Goal: Task Accomplishment & Management: Use online tool/utility

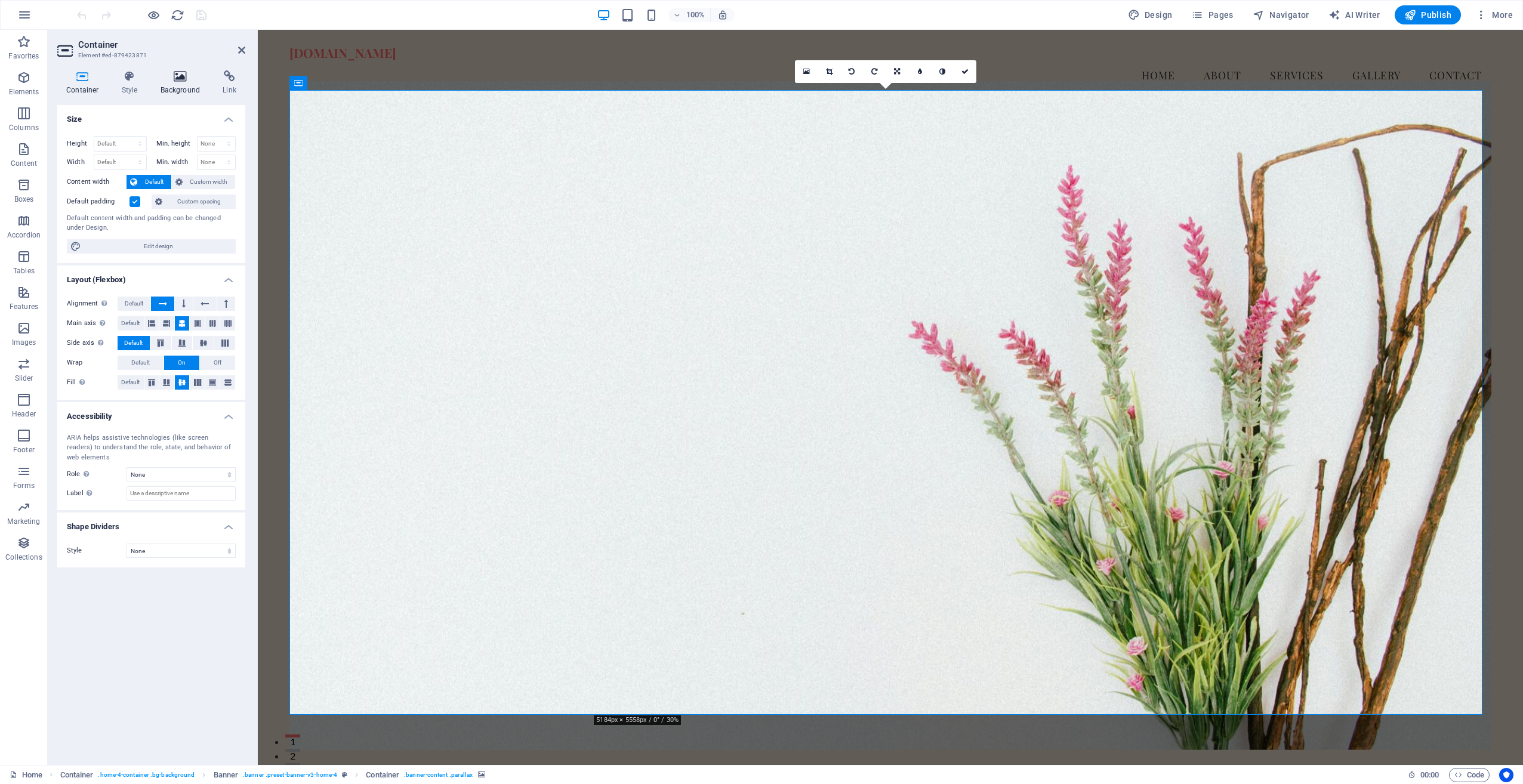
click at [187, 76] on icon at bounding box center [180, 76] width 58 height 12
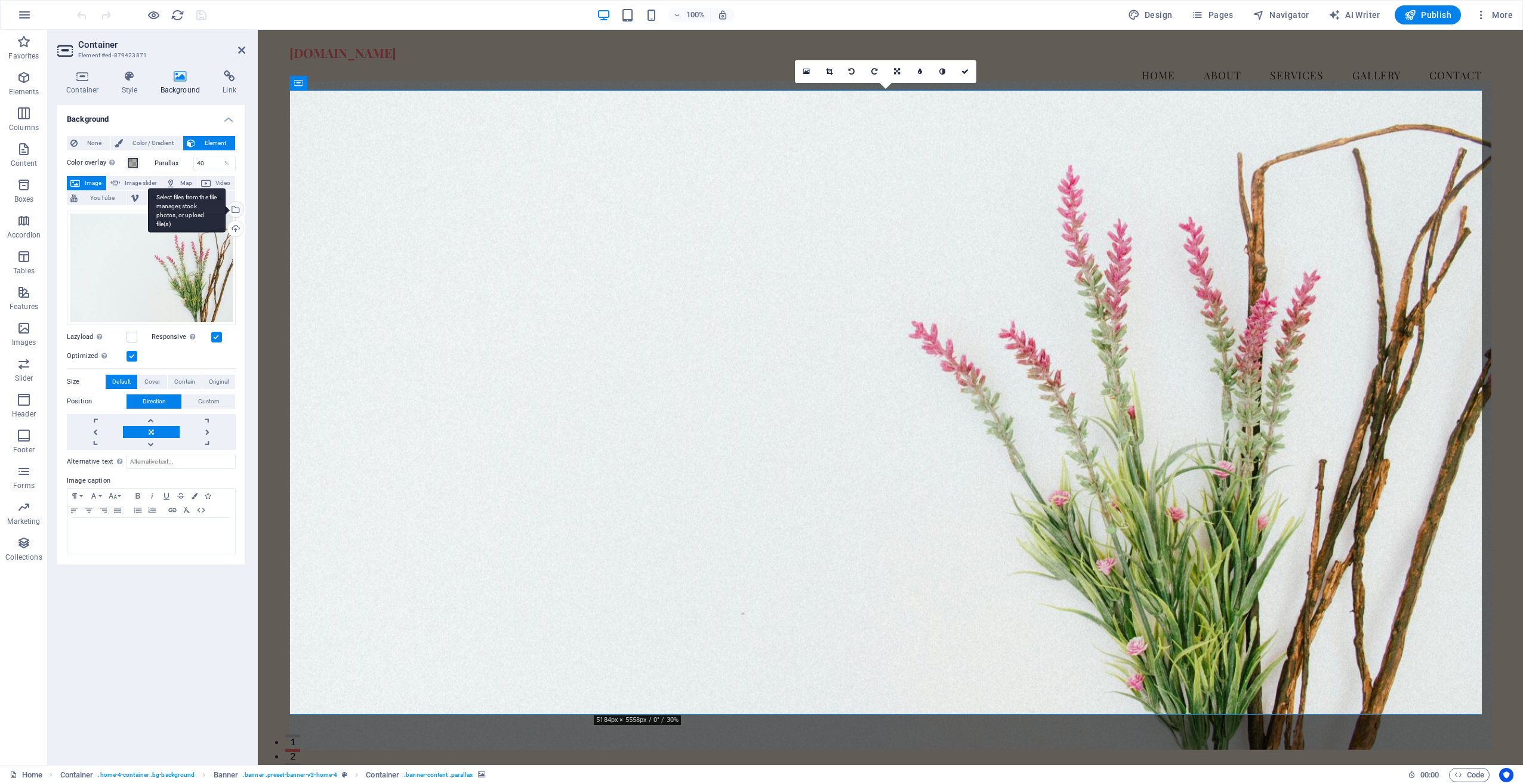
click at [231, 202] on div "Select files from the file manager, stock photos, or upload file(s)" at bounding box center [235, 210] width 18 height 18
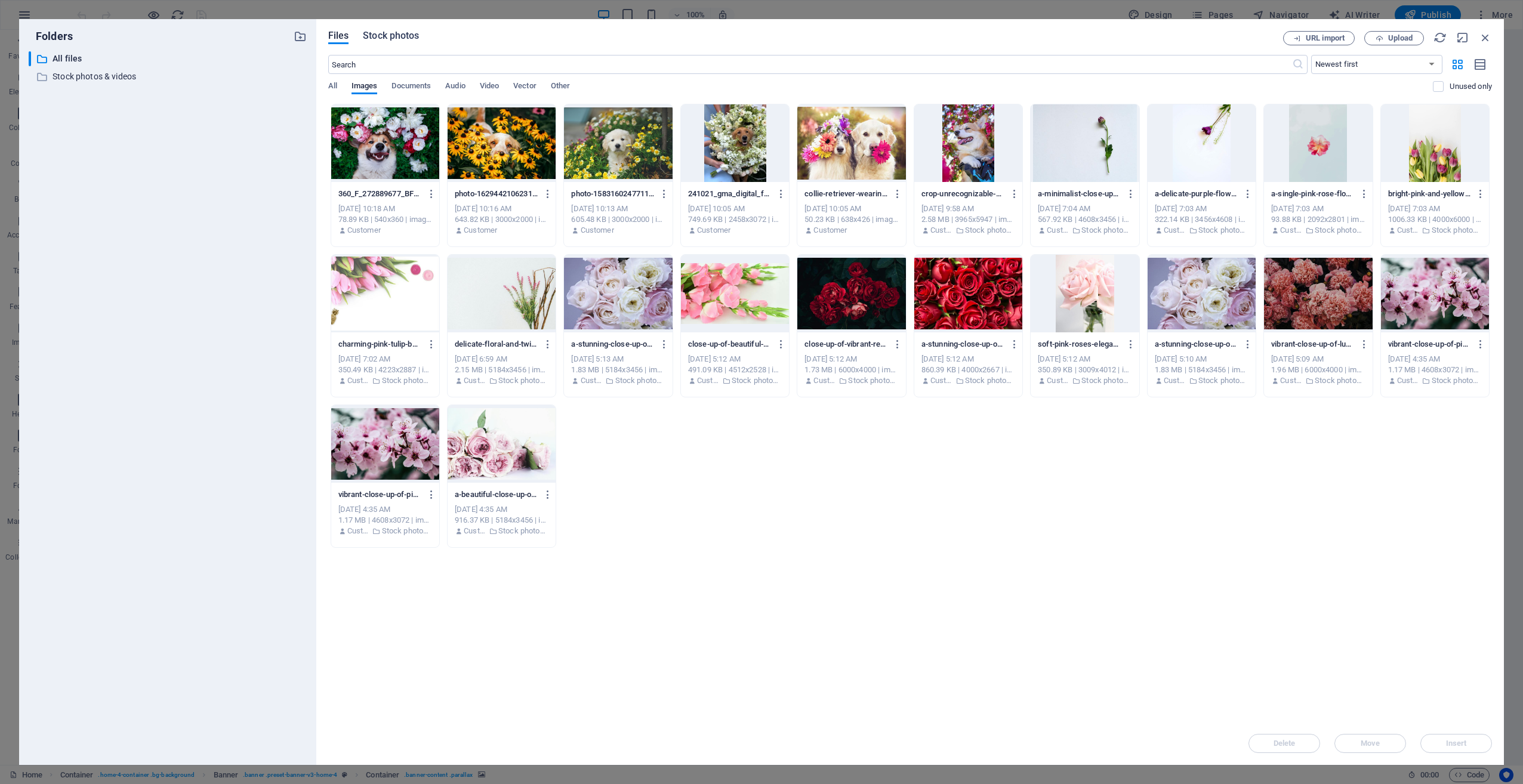
click at [370, 40] on span "Stock photos" at bounding box center [391, 36] width 56 height 14
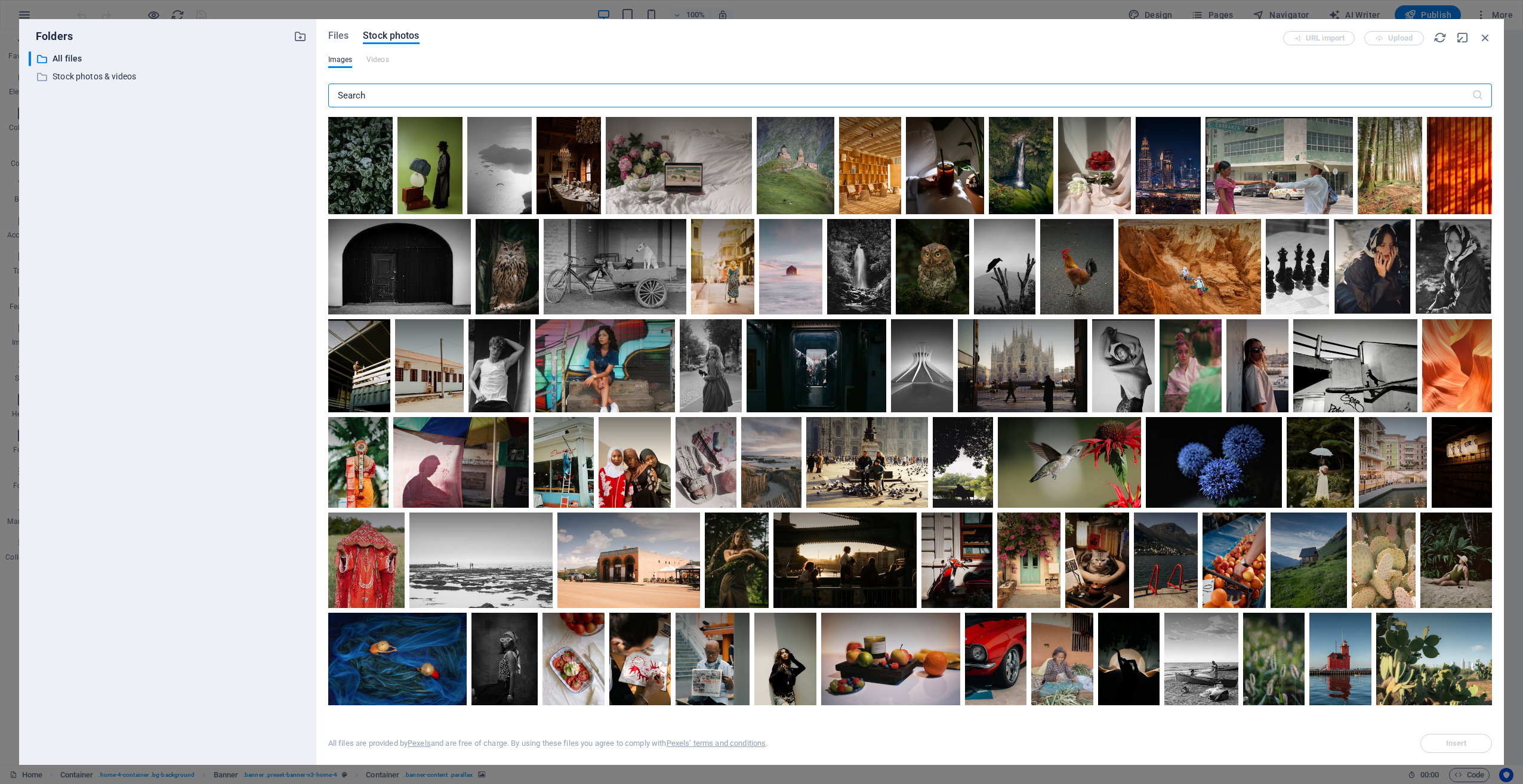
click at [511, 91] on input "text" at bounding box center [900, 95] width 1143 height 24
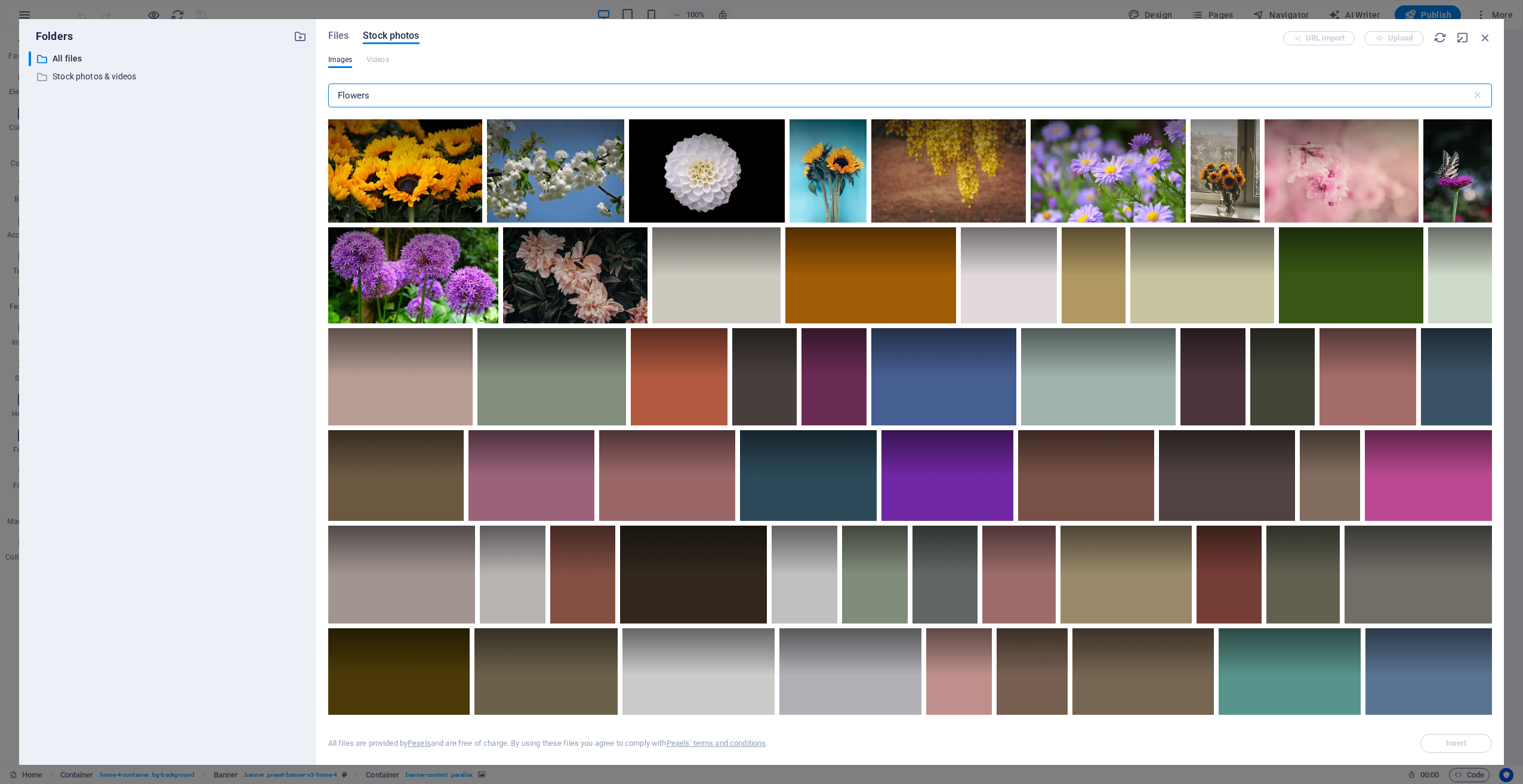
scroll to position [3453, 0]
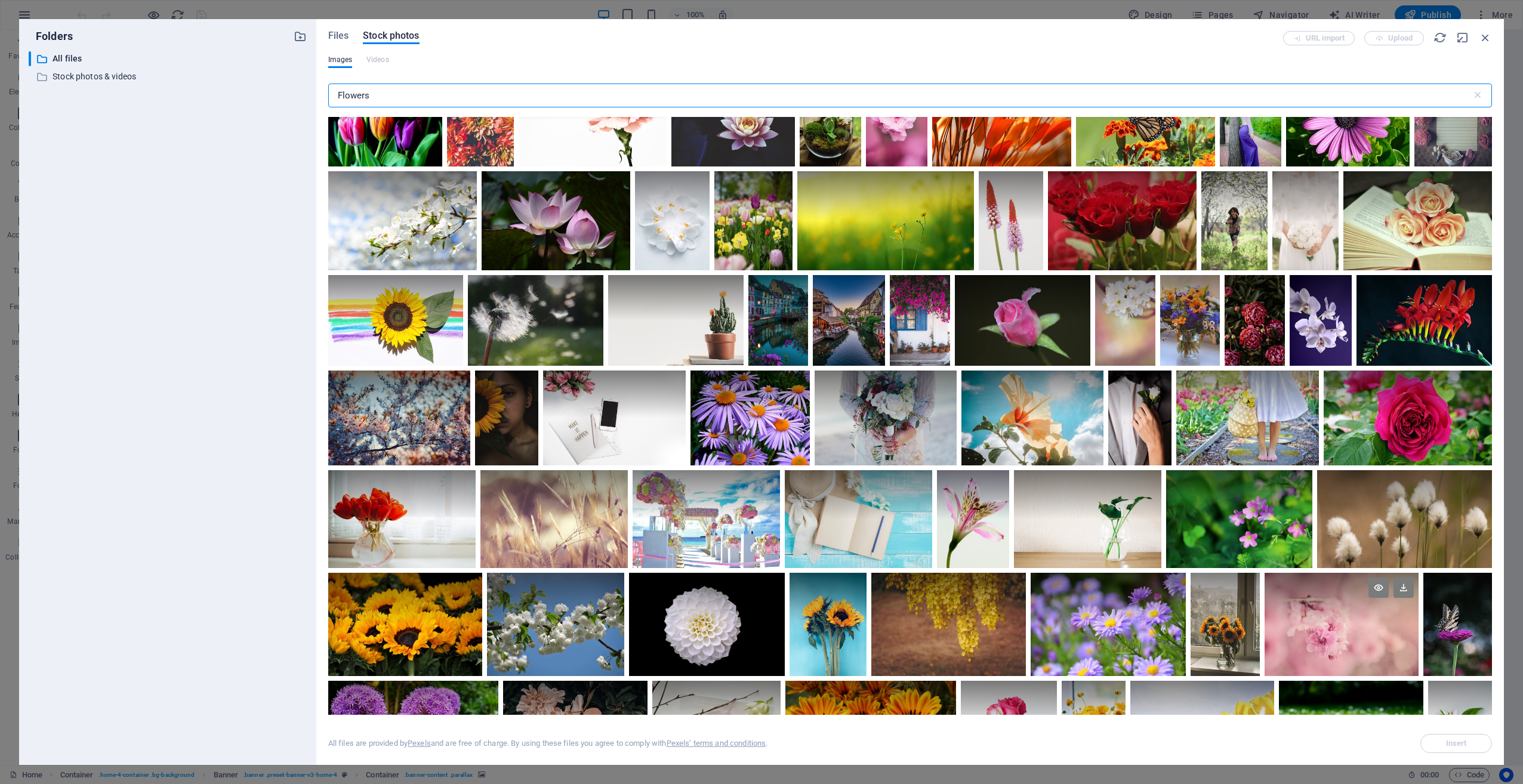
type input "Flowers"
click at [1332, 612] on div at bounding box center [1341, 599] width 154 height 51
click at [1308, 602] on div at bounding box center [1341, 599] width 154 height 51
